Goal: Find specific page/section: Find specific page/section

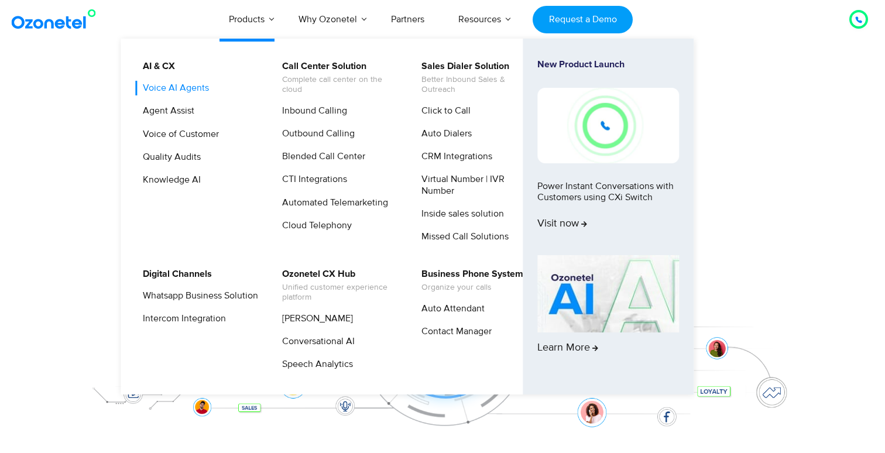
click at [193, 89] on link "Voice AI Agents" at bounding box center [172, 88] width 75 height 15
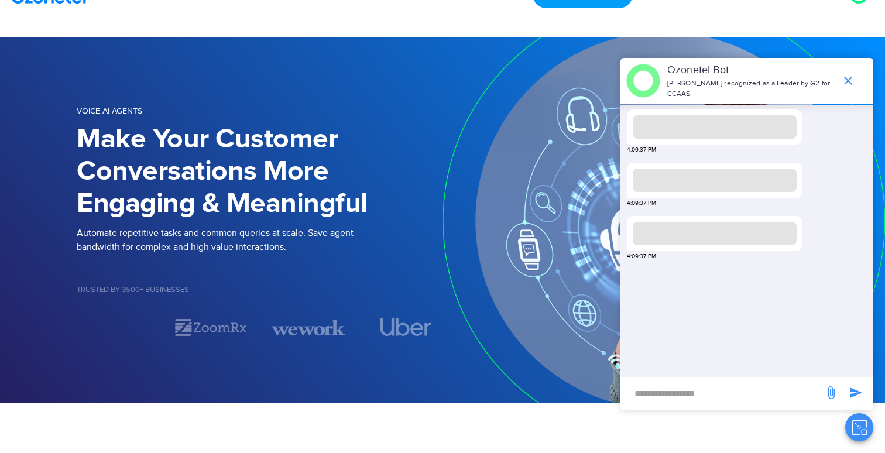
scroll to position [33, 0]
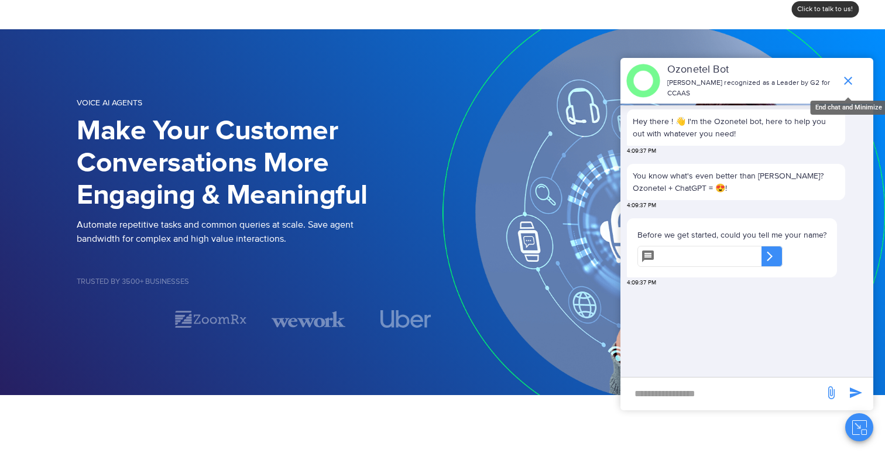
click at [850, 83] on icon "end chat or minimize" at bounding box center [848, 81] width 8 height 8
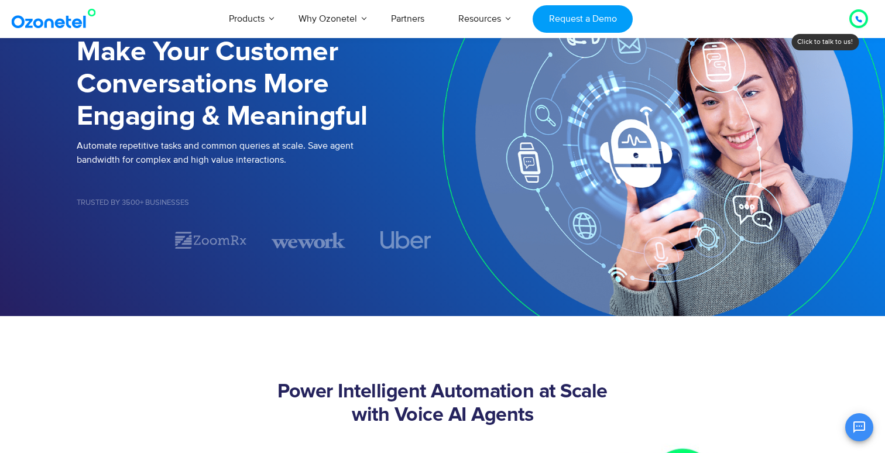
scroll to position [115, 0]
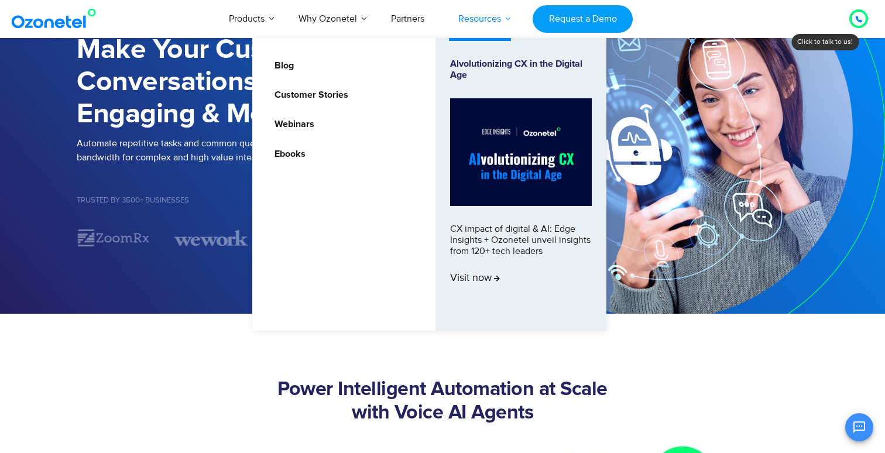
click at [503, 16] on link "Resources" at bounding box center [479, 18] width 77 height 39
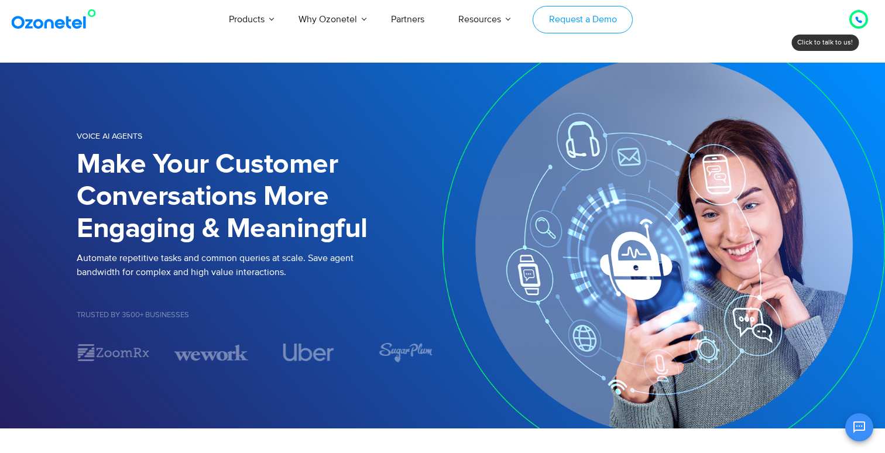
click at [591, 15] on link "Request a Demo" at bounding box center [582, 19] width 100 height 27
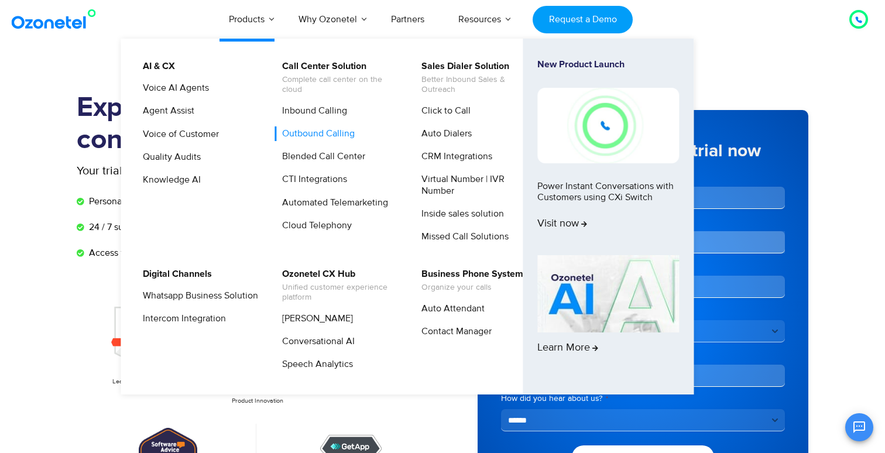
click at [319, 132] on link "Outbound Calling" at bounding box center [315, 133] width 82 height 15
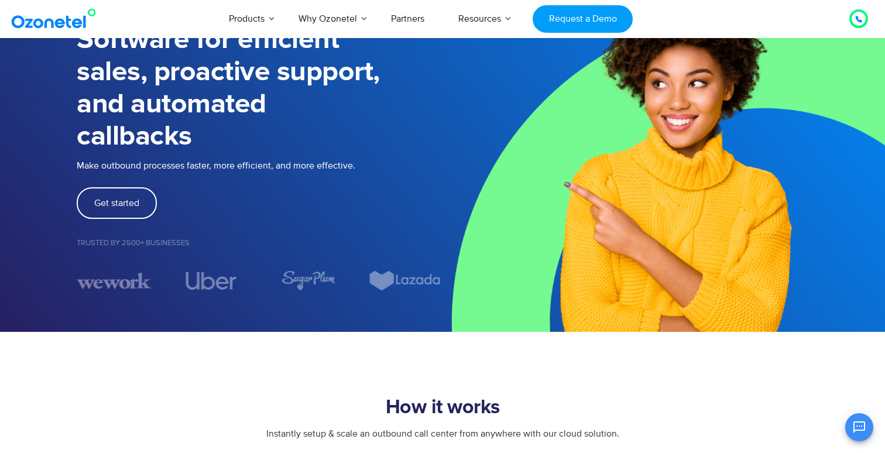
scroll to position [122, 0]
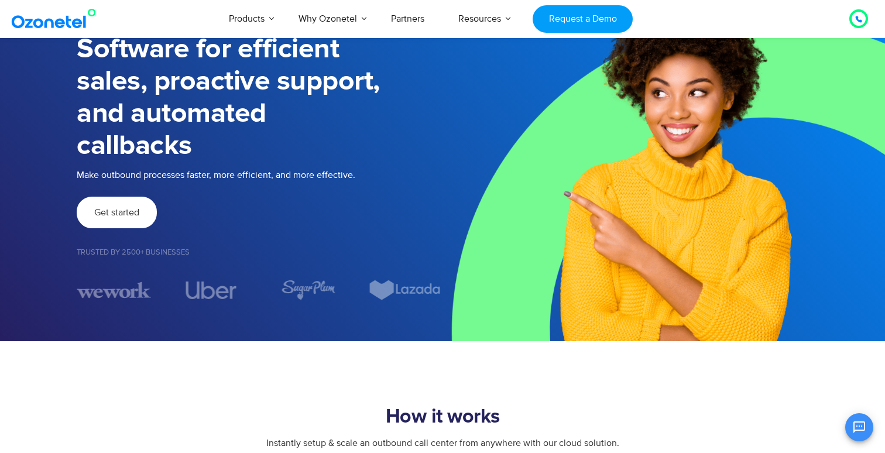
click at [128, 223] on link "Get started" at bounding box center [117, 213] width 80 height 32
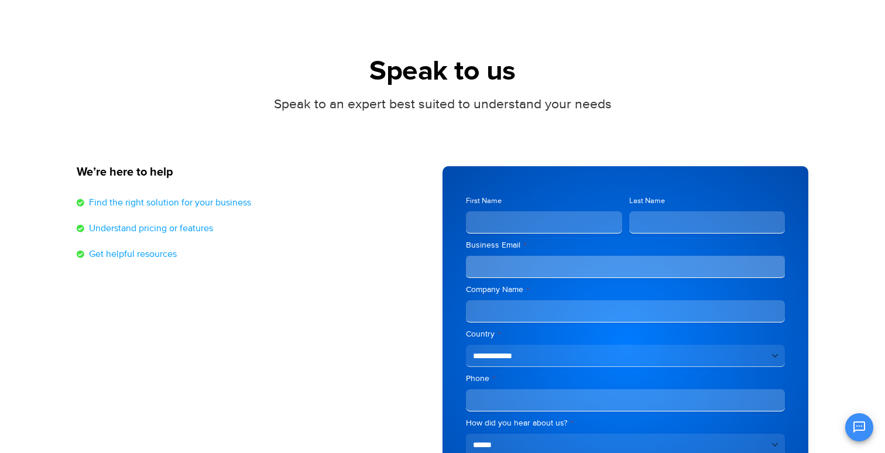
scroll to position [98, 0]
